Goal: Transaction & Acquisition: Purchase product/service

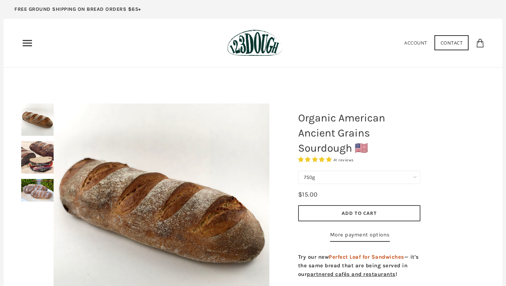
click at [39, 162] on div at bounding box center [162, 212] width 252 height 252
click at [42, 156] on div at bounding box center [162, 212] width 252 height 252
click at [40, 198] on div at bounding box center [162, 212] width 252 height 252
click at [40, 140] on div at bounding box center [162, 212] width 252 height 252
click at [35, 158] on img at bounding box center [37, 157] width 32 height 32
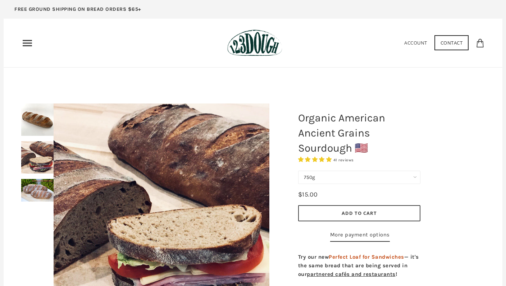
select select "Perfect Loaf for Sandwiches (Half, 750g)"
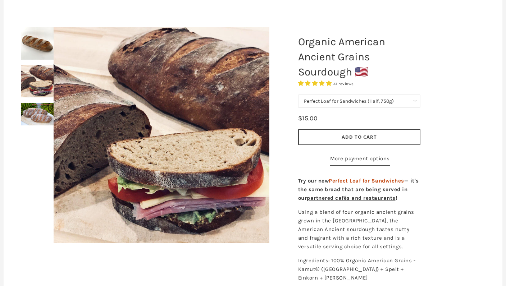
scroll to position [80, 0]
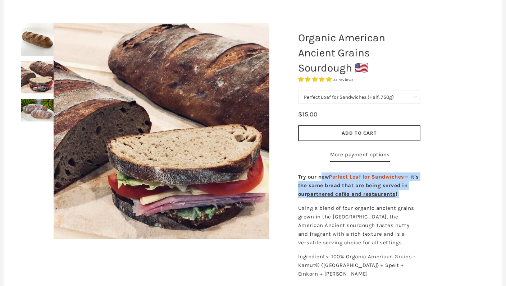
drag, startPoint x: 322, startPoint y: 190, endPoint x: 391, endPoint y: 216, distance: 73.5
click at [391, 216] on div "Try our new Perfect Loaf for Sandwiches — it's the same bread that are being se…" at bounding box center [359, 235] width 133 height 132
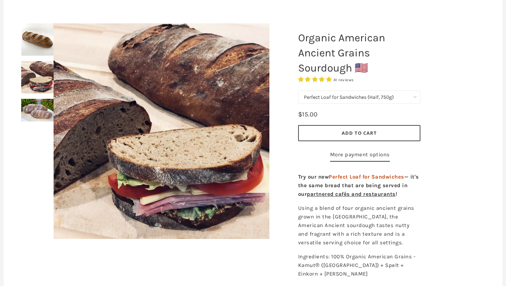
click at [388, 169] on div "750g Perfect Loaf for Sandwiches (Whole, 1500g) Perfect Loaf for Sandwiches (Ha…" at bounding box center [359, 128] width 133 height 82
click at [24, 73] on img at bounding box center [37, 77] width 32 height 32
click at [33, 87] on img at bounding box center [37, 77] width 32 height 32
click at [33, 118] on img at bounding box center [37, 110] width 32 height 23
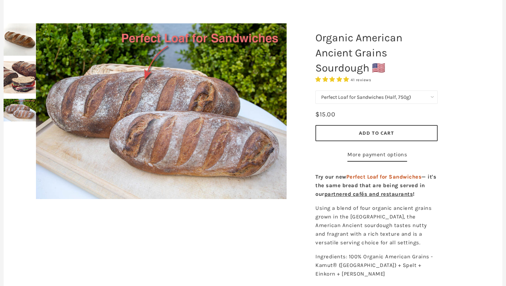
click at [33, 73] on div at bounding box center [161, 111] width 287 height 212
click at [30, 77] on div at bounding box center [161, 111] width 287 height 212
click at [22, 86] on div at bounding box center [161, 111] width 287 height 212
click at [24, 42] on div at bounding box center [161, 111] width 287 height 212
click at [29, 83] on div at bounding box center [161, 111] width 287 height 212
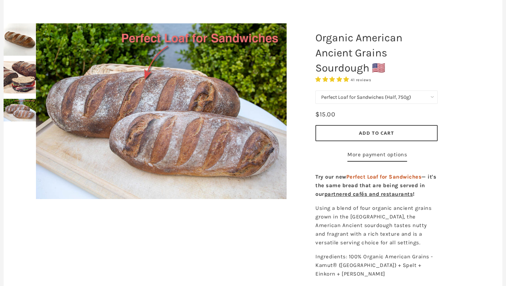
click at [24, 90] on div at bounding box center [161, 111] width 287 height 212
click at [384, 104] on div "750g Perfect Loaf for Sandwiches (Whole, 1500g) Perfect Loaf for Sandwiches (Ha…" at bounding box center [377, 99] width 122 height 16
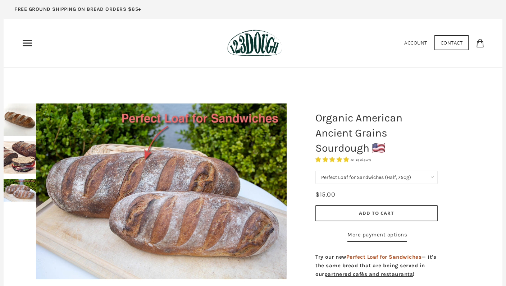
scroll to position [0, 0]
click at [249, 50] on img at bounding box center [254, 43] width 55 height 27
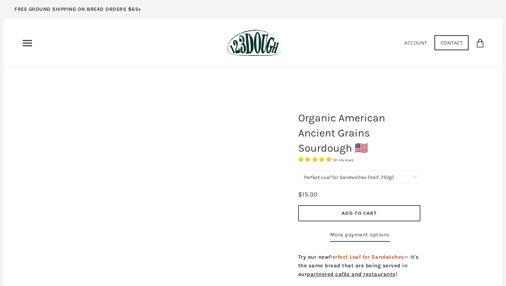
select select "Perfect Loaf for Sandwiches (Half, 750g)"
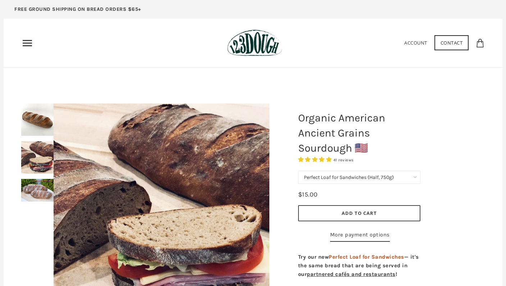
click at [27, 44] on icon "Primary" at bounding box center [28, 43] width 12 height 12
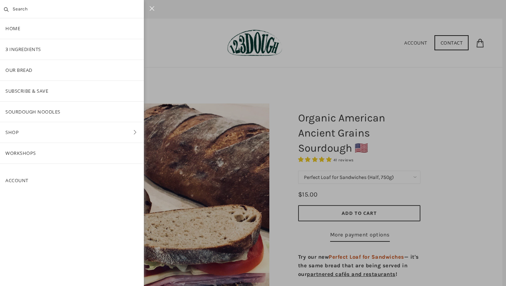
click at [27, 74] on link "Our Bread" at bounding box center [72, 70] width 144 height 21
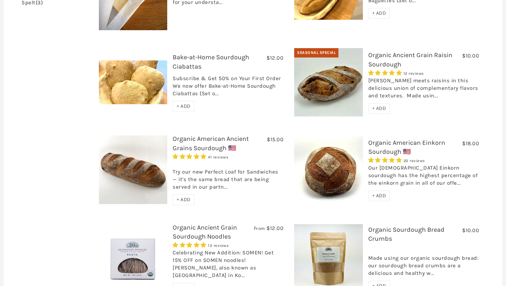
scroll to position [294, 0]
click at [173, 195] on div "+ ADD" at bounding box center [184, 200] width 22 height 11
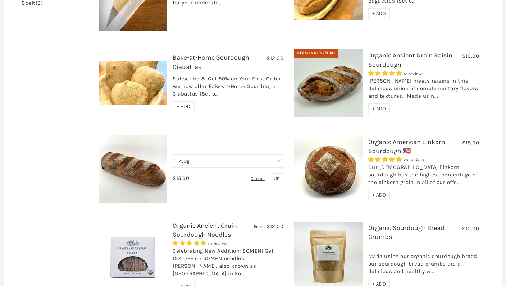
select select "Perfect Loaf for Sandwiches (Half, 750g)"
click at [274, 176] on span "OK" at bounding box center [277, 179] width 6 height 6
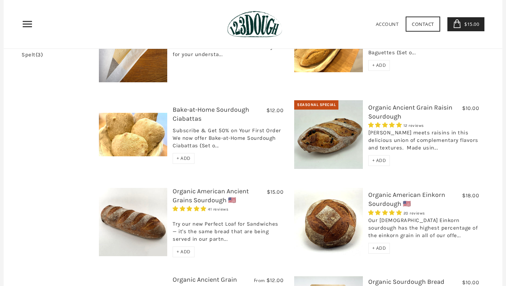
scroll to position [239, 0]
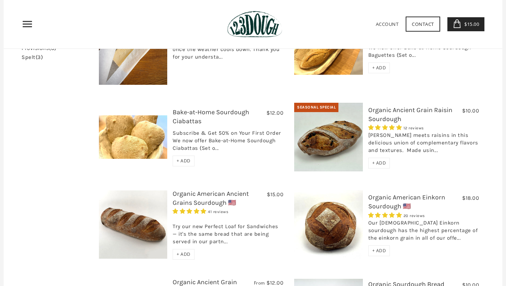
click at [376, 248] on span "+ ADD" at bounding box center [379, 251] width 14 height 6
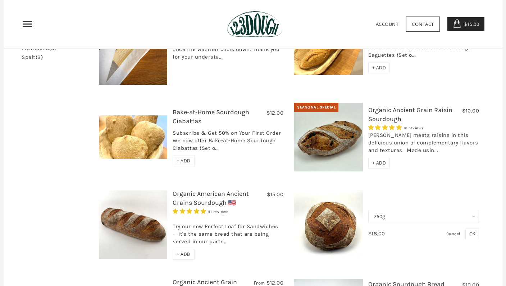
click at [377, 229] on div "$18.00" at bounding box center [376, 234] width 17 height 10
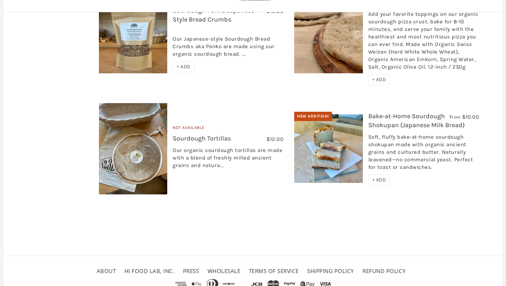
scroll to position [615, 0]
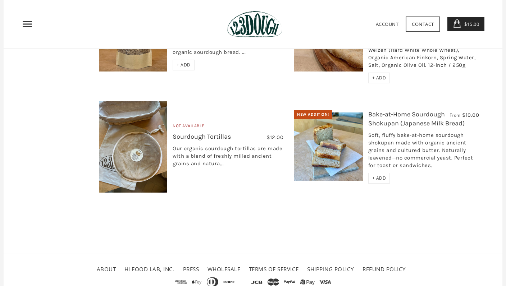
click at [473, 22] on span "$15.00" at bounding box center [471, 24] width 17 height 6
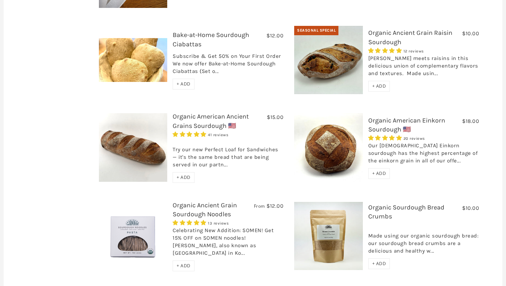
scroll to position [327, 0]
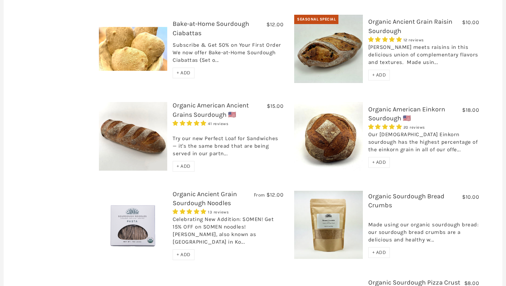
click at [138, 119] on img at bounding box center [133, 136] width 69 height 69
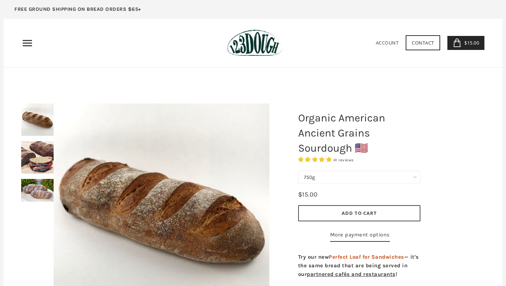
click at [332, 184] on div "750g Perfect Loaf for Sandwiches (Whole, 1500g) Perfect Loaf for Sandwiches (Ha…" at bounding box center [359, 179] width 122 height 16
select select "Perfect Loaf for Sandwiches (Whole, 1500g)"
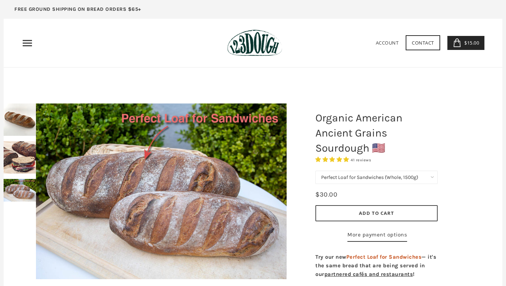
click at [341, 214] on button "Add to Cart" at bounding box center [377, 213] width 122 height 16
